Goal: Transaction & Acquisition: Download file/media

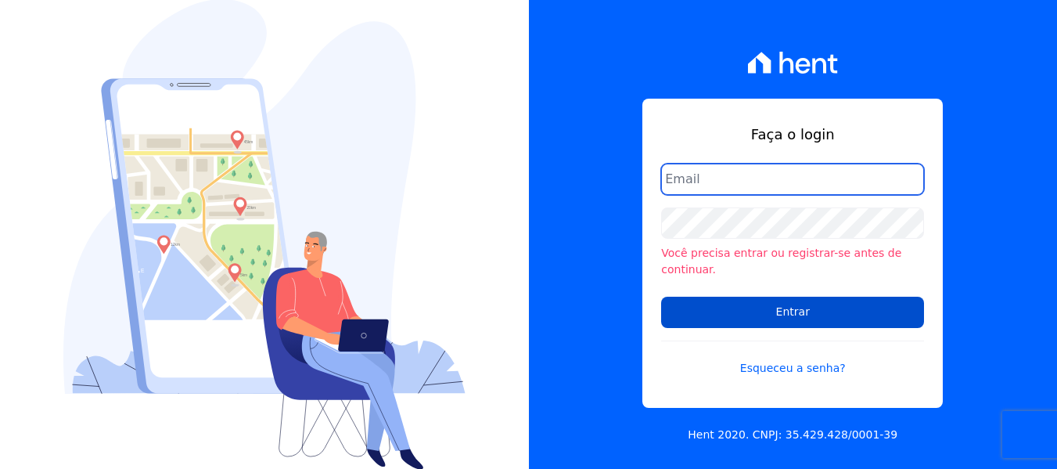
type input "[PERSON_NAME][EMAIL_ADDRESS][DOMAIN_NAME]"
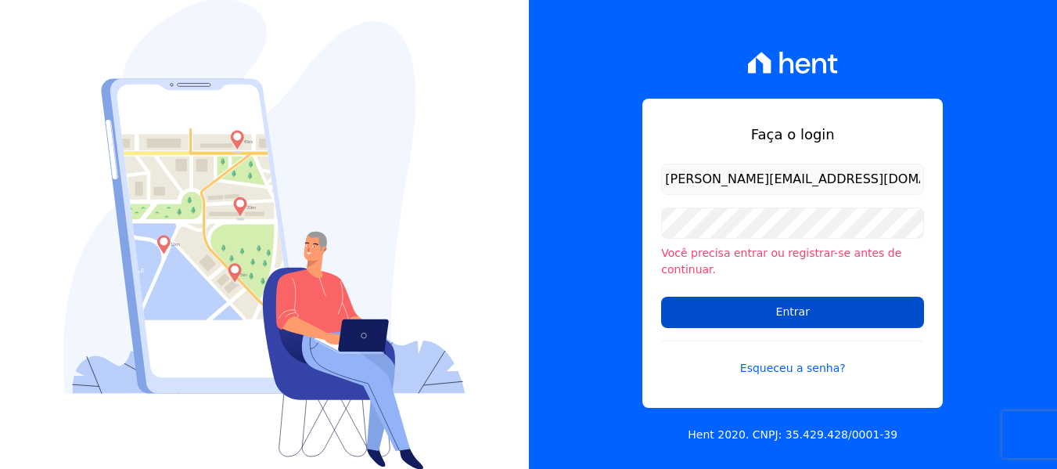
click at [821, 300] on input "Entrar" at bounding box center [792, 312] width 263 height 31
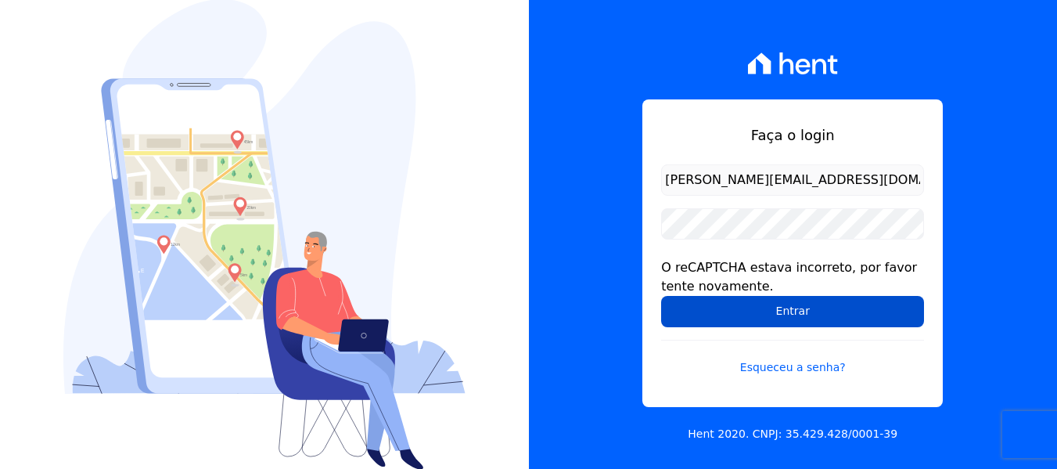
click at [777, 311] on input "Entrar" at bounding box center [792, 311] width 263 height 31
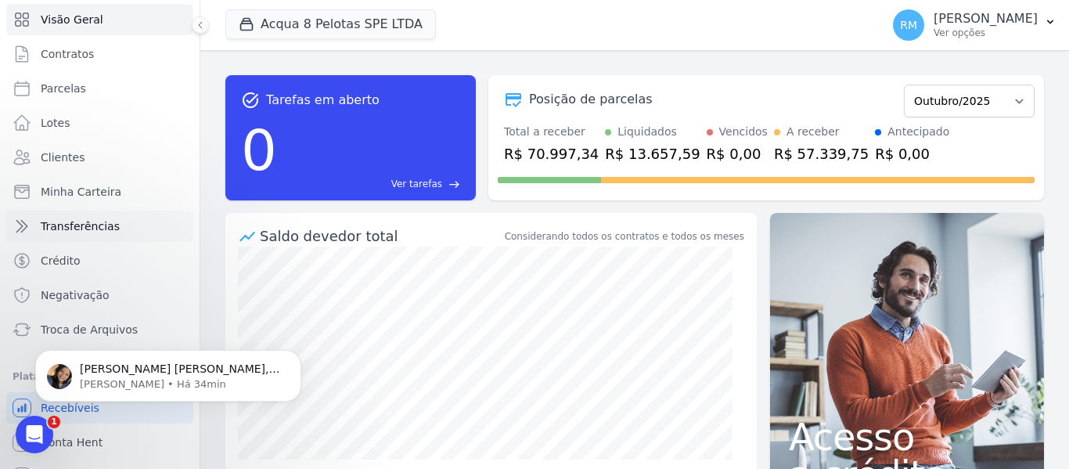
scroll to position [67, 0]
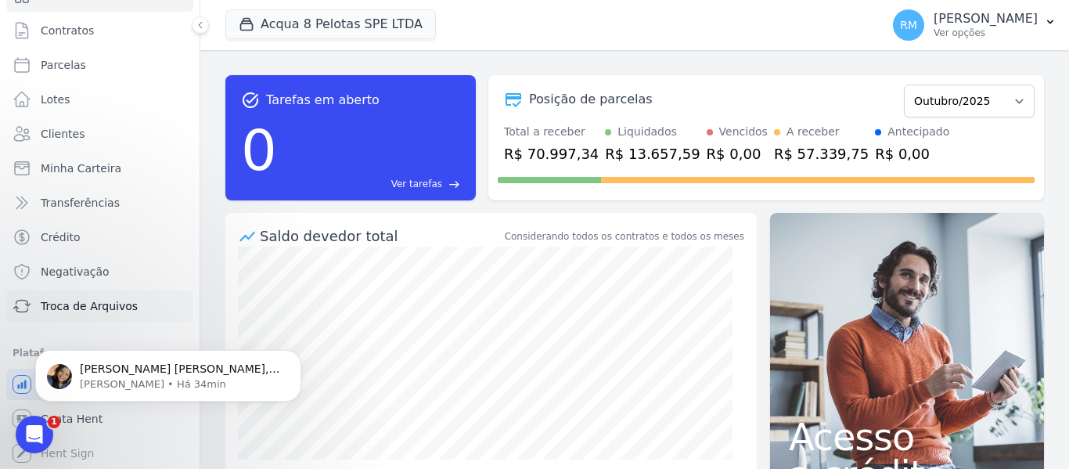
click at [90, 298] on span "Troca de Arquivos" at bounding box center [89, 306] width 97 height 16
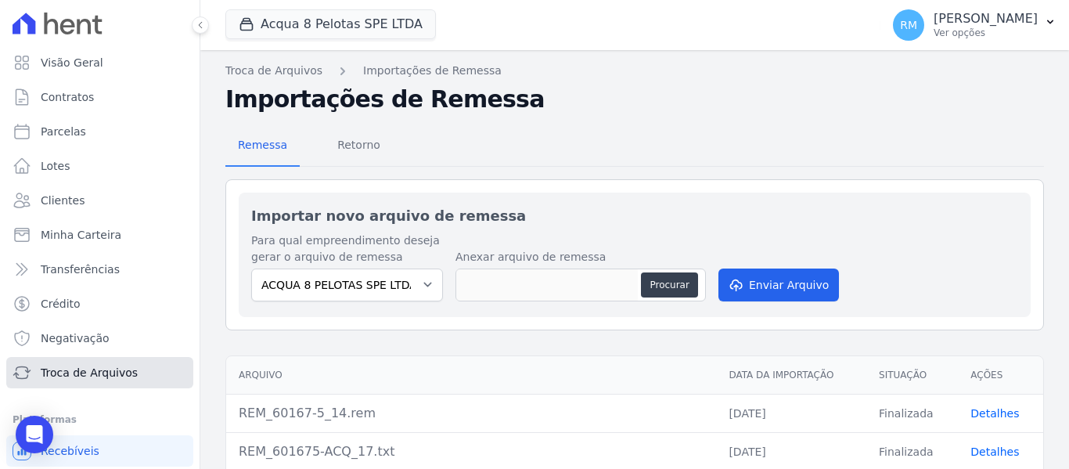
click at [56, 379] on span "Troca de Arquivos" at bounding box center [89, 373] width 97 height 16
click at [368, 145] on span "Retorno" at bounding box center [359, 144] width 62 height 31
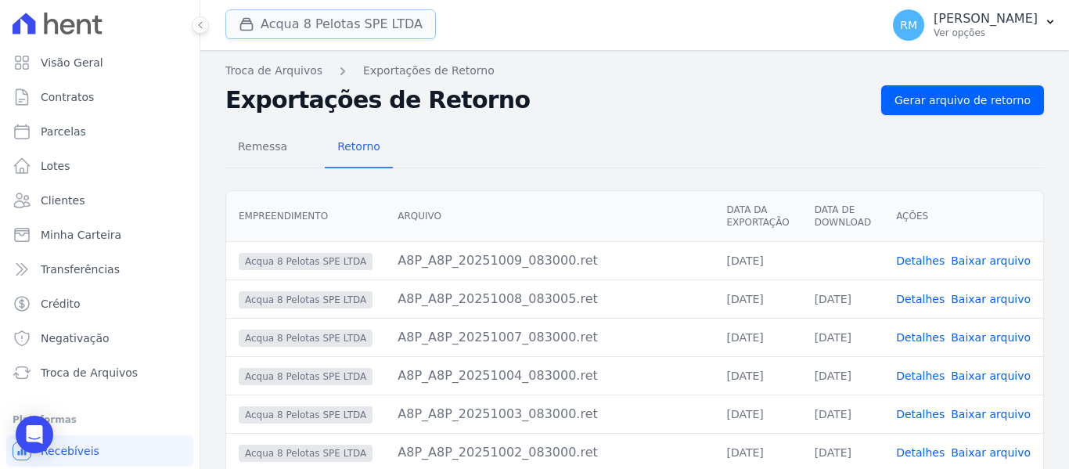
click at [366, 31] on button "Acqua 8 Pelotas SPE LTDA" at bounding box center [330, 24] width 210 height 30
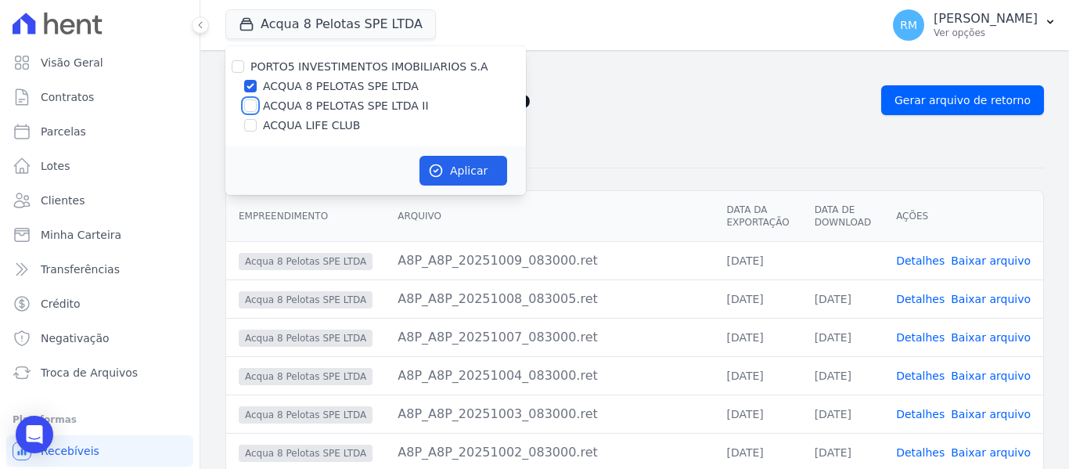
click at [252, 103] on input "ACQUA 8 PELOTAS SPE LTDA II" at bounding box center [250, 105] width 13 height 13
checkbox input "true"
click at [246, 122] on input "ACQUA LIFE CLUB" at bounding box center [250, 125] width 13 height 13
checkbox input "true"
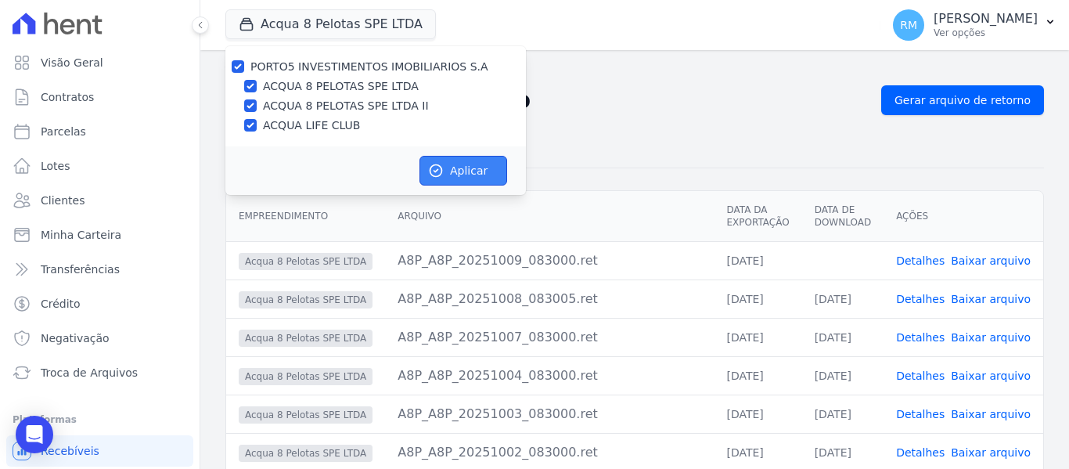
click at [454, 167] on button "Aplicar" at bounding box center [463, 171] width 88 height 30
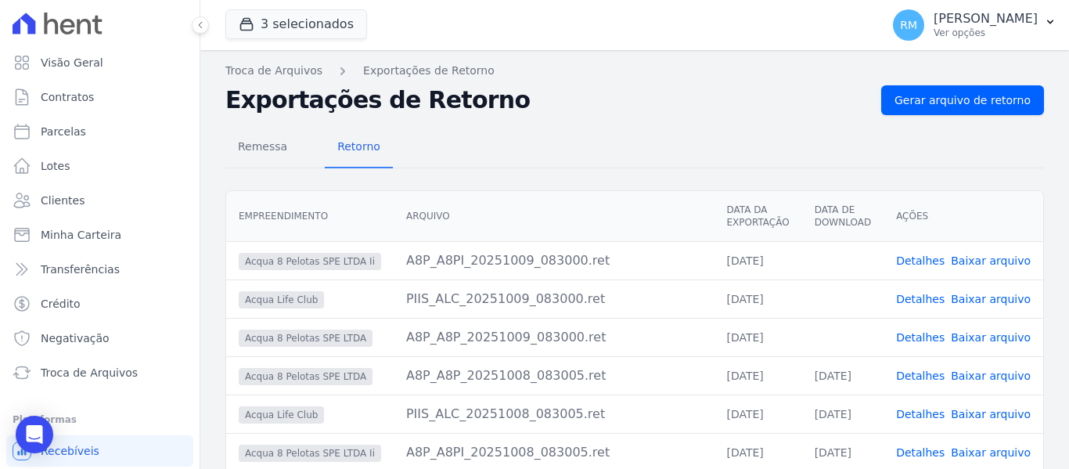
click at [974, 298] on link "Baixar arquivo" at bounding box center [991, 299] width 80 height 13
click at [982, 336] on link "Baixar arquivo" at bounding box center [991, 337] width 80 height 13
click at [970, 261] on link "Baixar arquivo" at bounding box center [991, 260] width 80 height 13
click at [257, 149] on span "Remessa" at bounding box center [262, 146] width 68 height 31
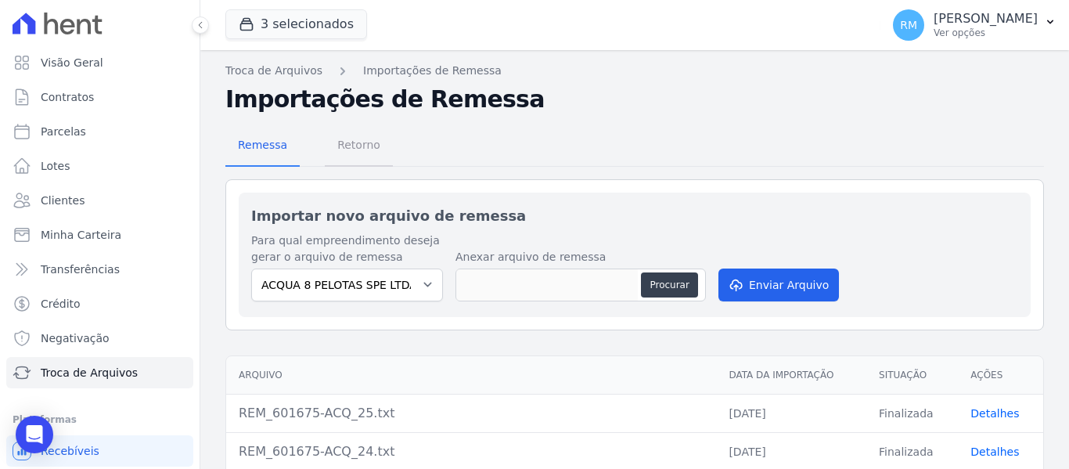
click at [357, 151] on span "Retorno" at bounding box center [359, 144] width 62 height 31
